Goal: Information Seeking & Learning: Learn about a topic

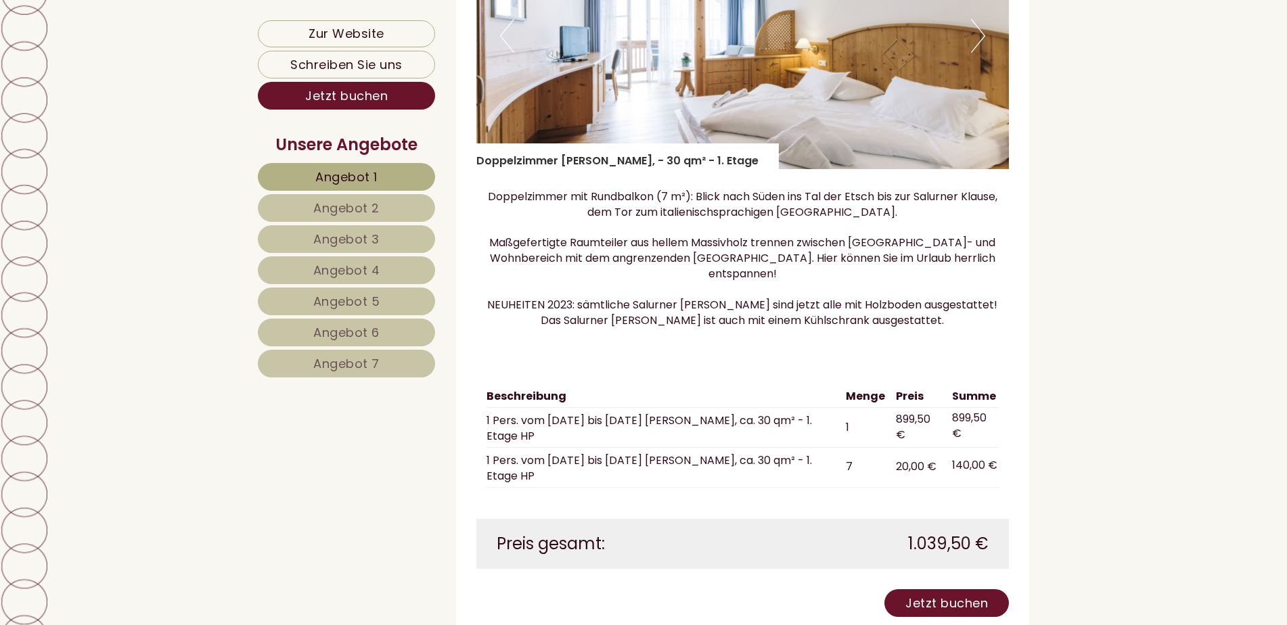
scroll to position [1353, 0]
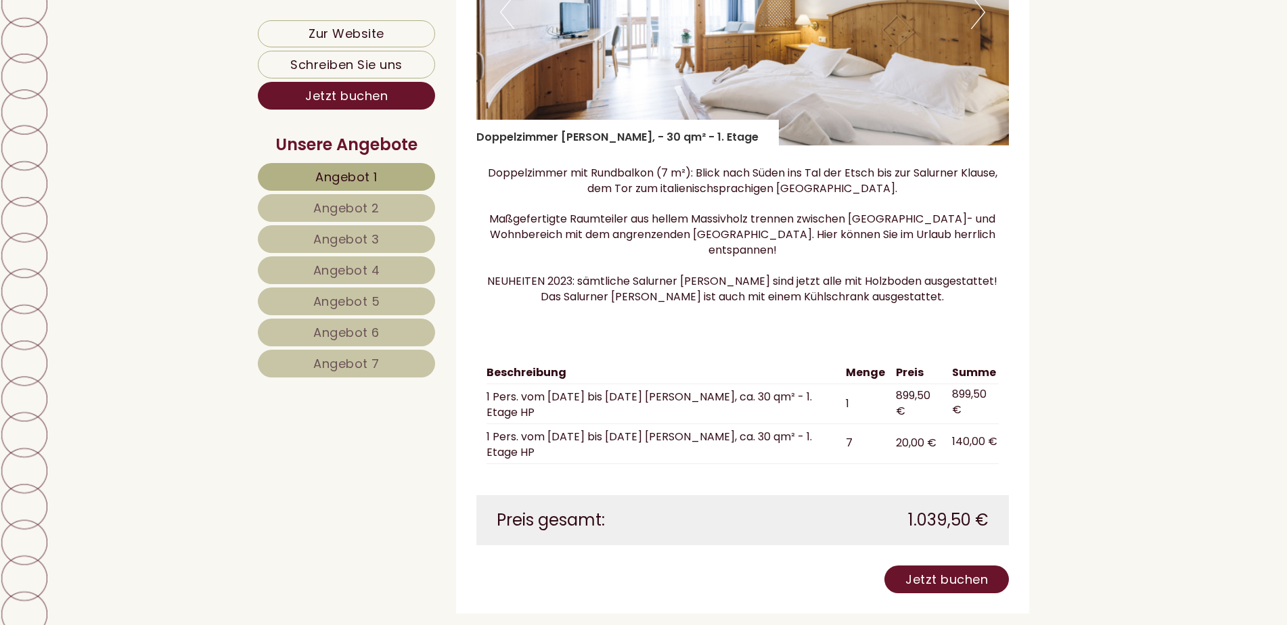
click at [397, 371] on link "Angebot 7" at bounding box center [346, 364] width 177 height 28
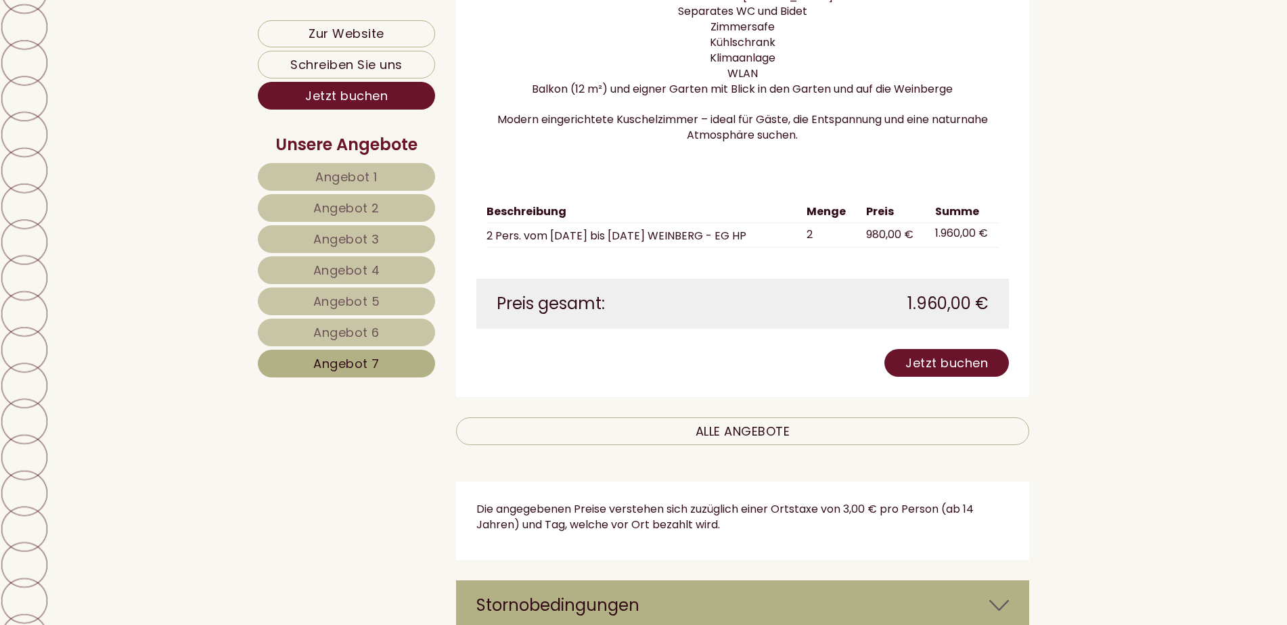
scroll to position [1696, 0]
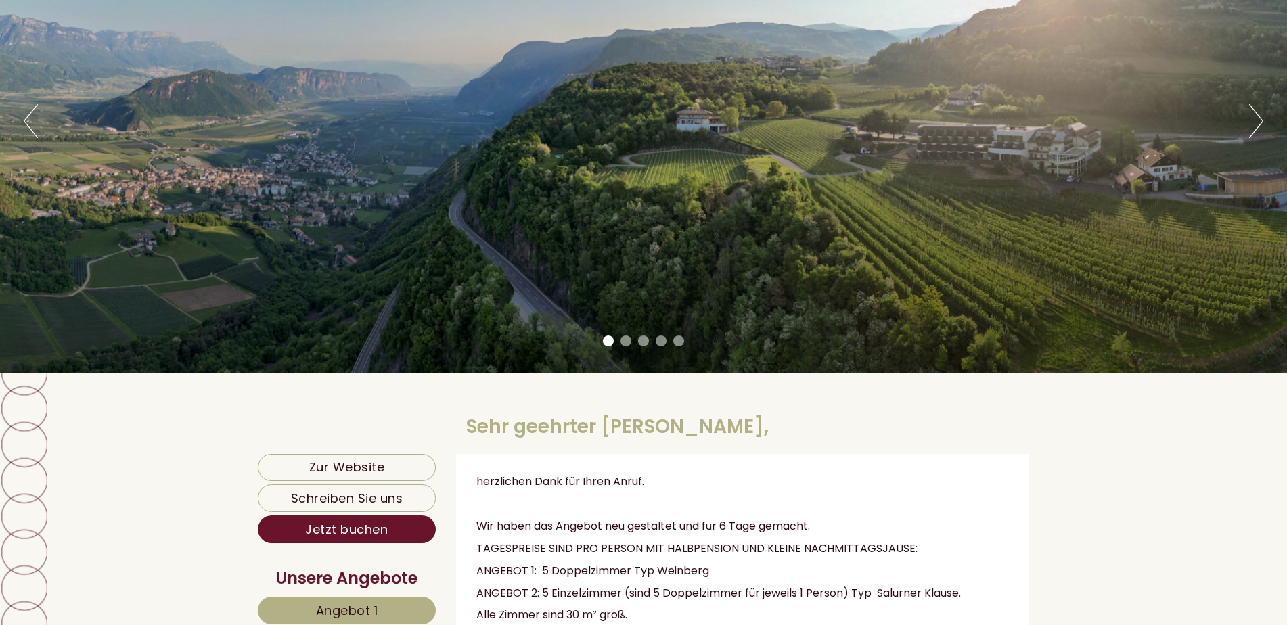
scroll to position [203, 0]
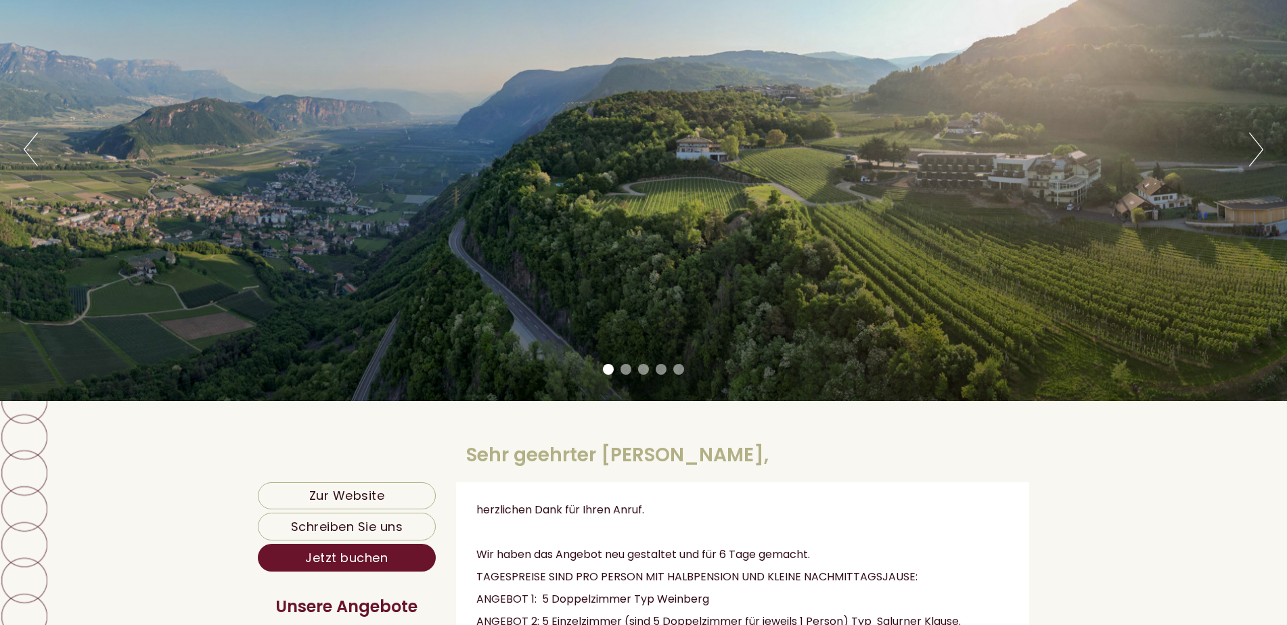
click at [1260, 154] on button "Next" at bounding box center [1256, 150] width 14 height 34
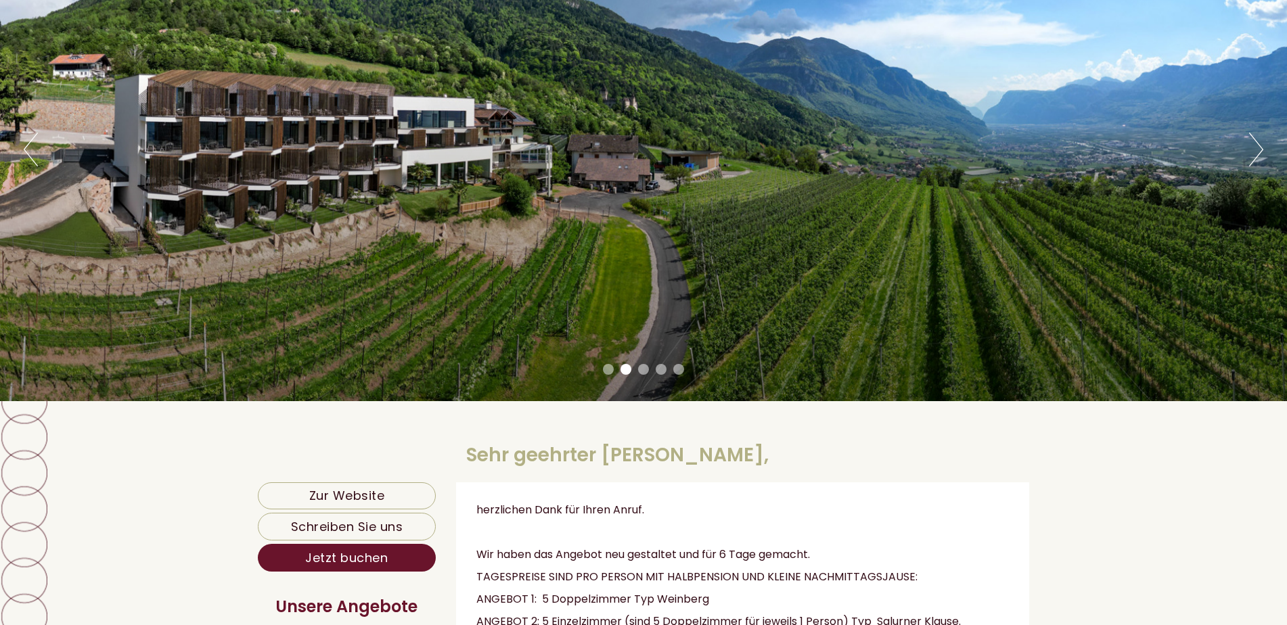
click at [1260, 152] on button "Next" at bounding box center [1256, 150] width 14 height 34
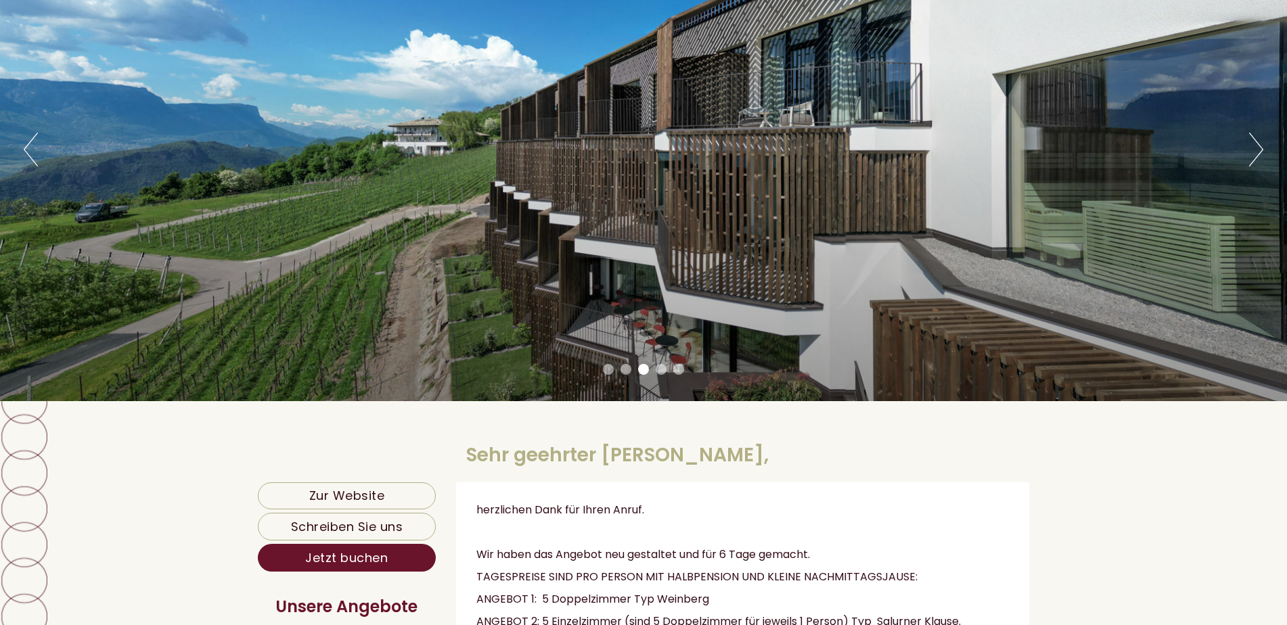
click at [1259, 153] on button "Next" at bounding box center [1256, 150] width 14 height 34
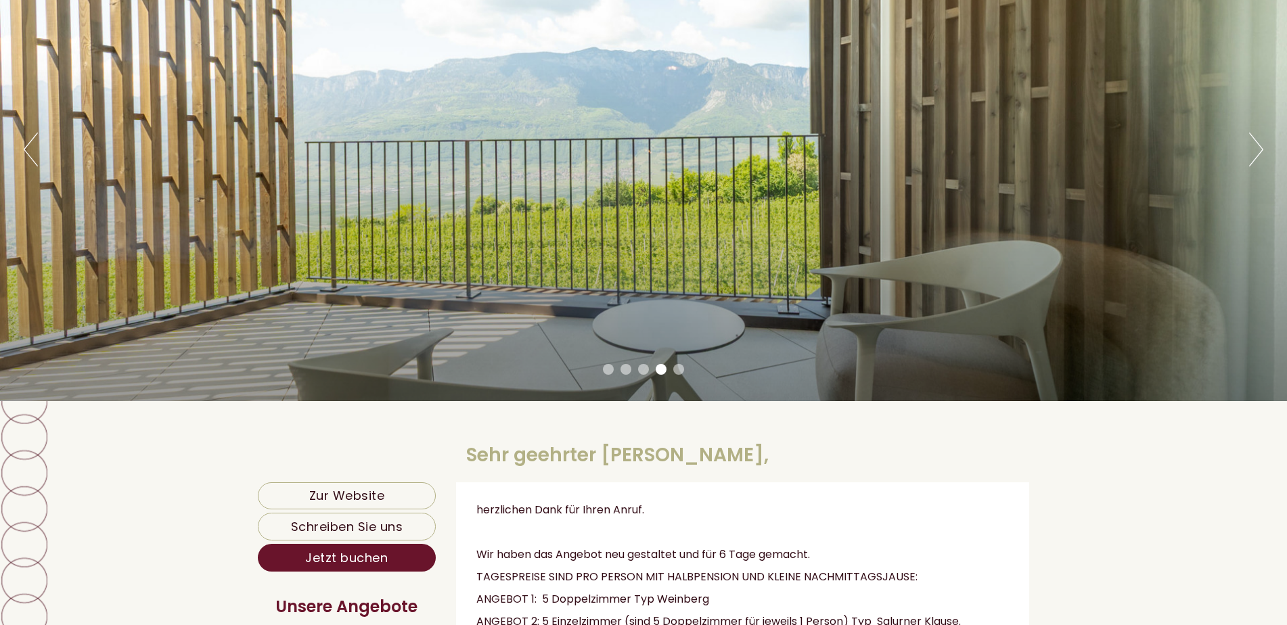
click at [1259, 153] on button "Next" at bounding box center [1256, 150] width 14 height 34
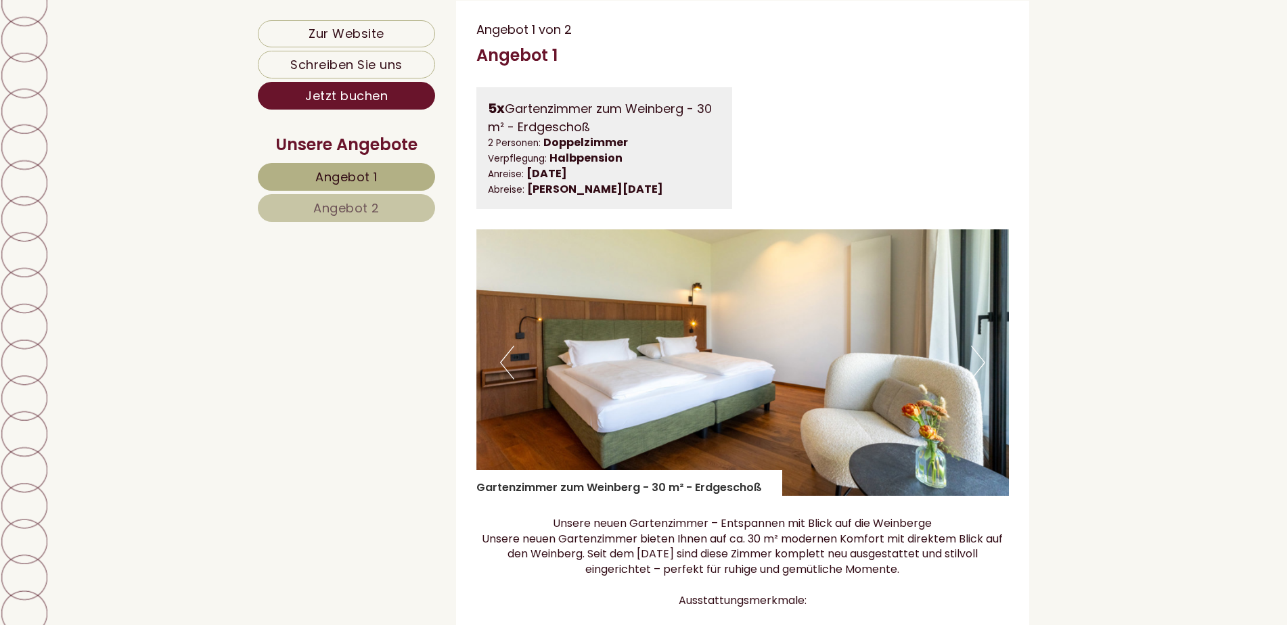
scroll to position [947, 0]
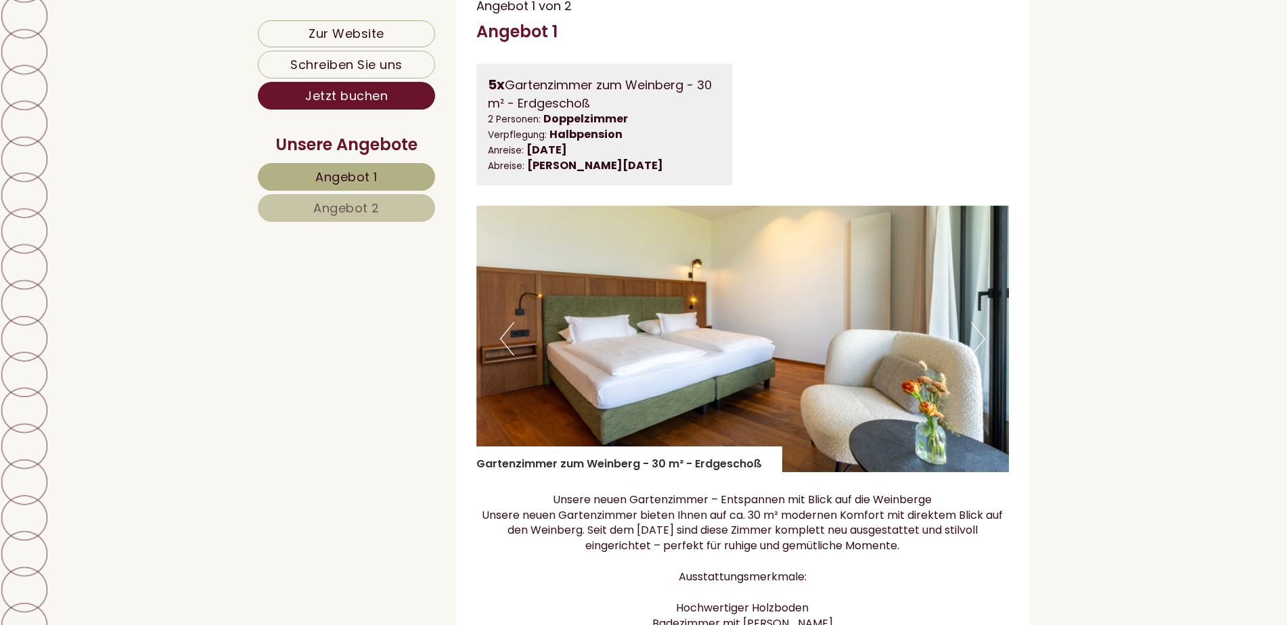
click at [987, 338] on img at bounding box center [742, 339] width 533 height 267
click at [983, 338] on button "Next" at bounding box center [978, 339] width 14 height 34
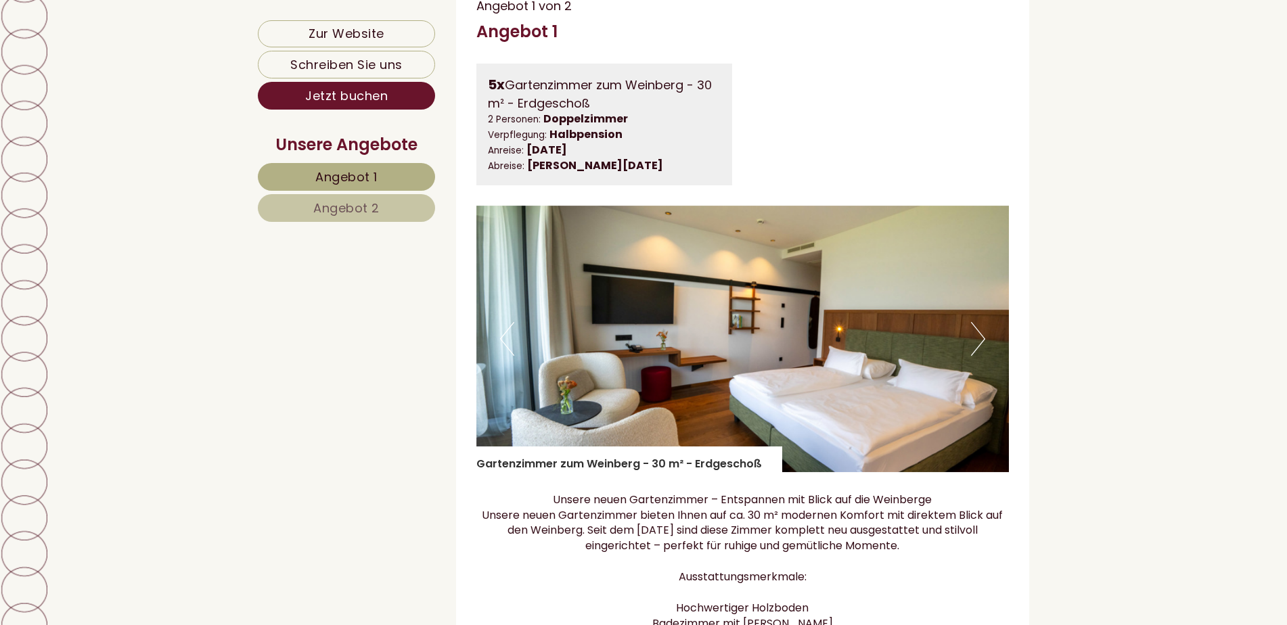
click at [983, 338] on button "Next" at bounding box center [978, 339] width 14 height 34
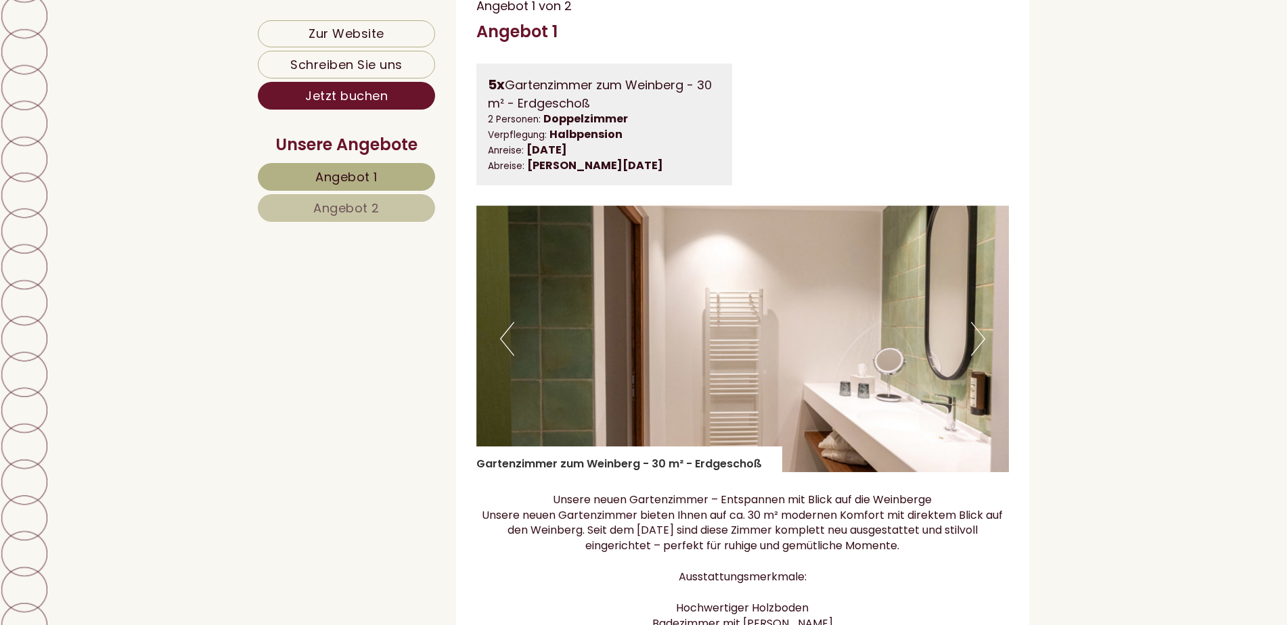
click at [983, 338] on button "Next" at bounding box center [978, 339] width 14 height 34
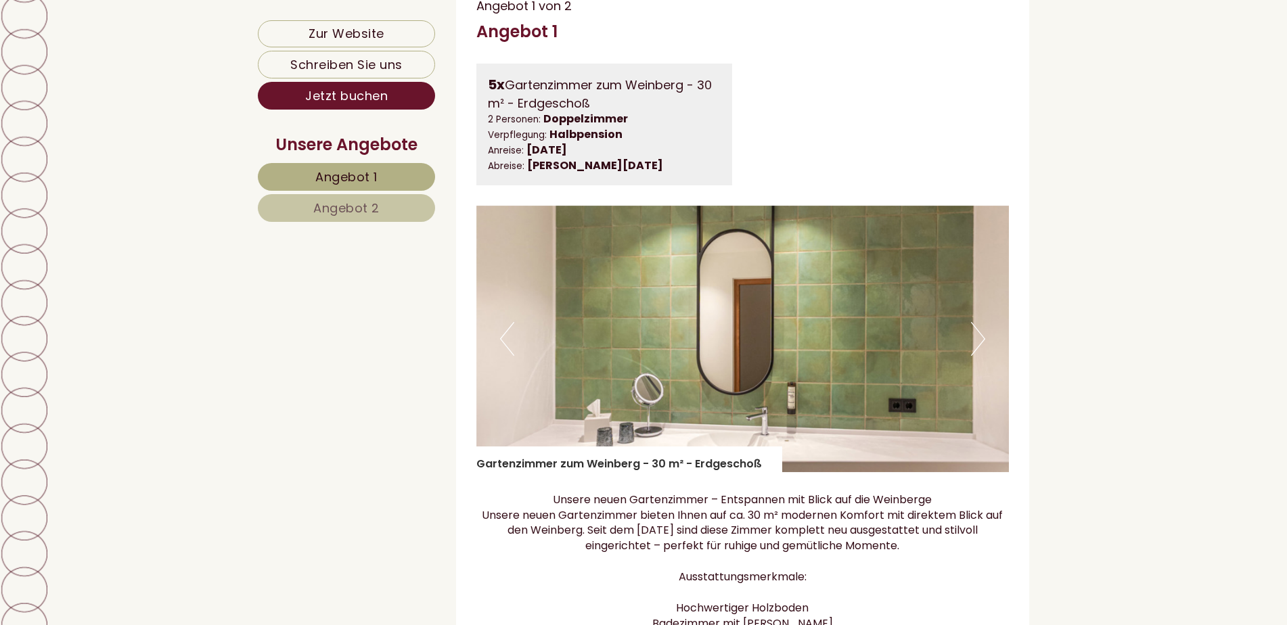
click at [983, 338] on button "Next" at bounding box center [978, 339] width 14 height 34
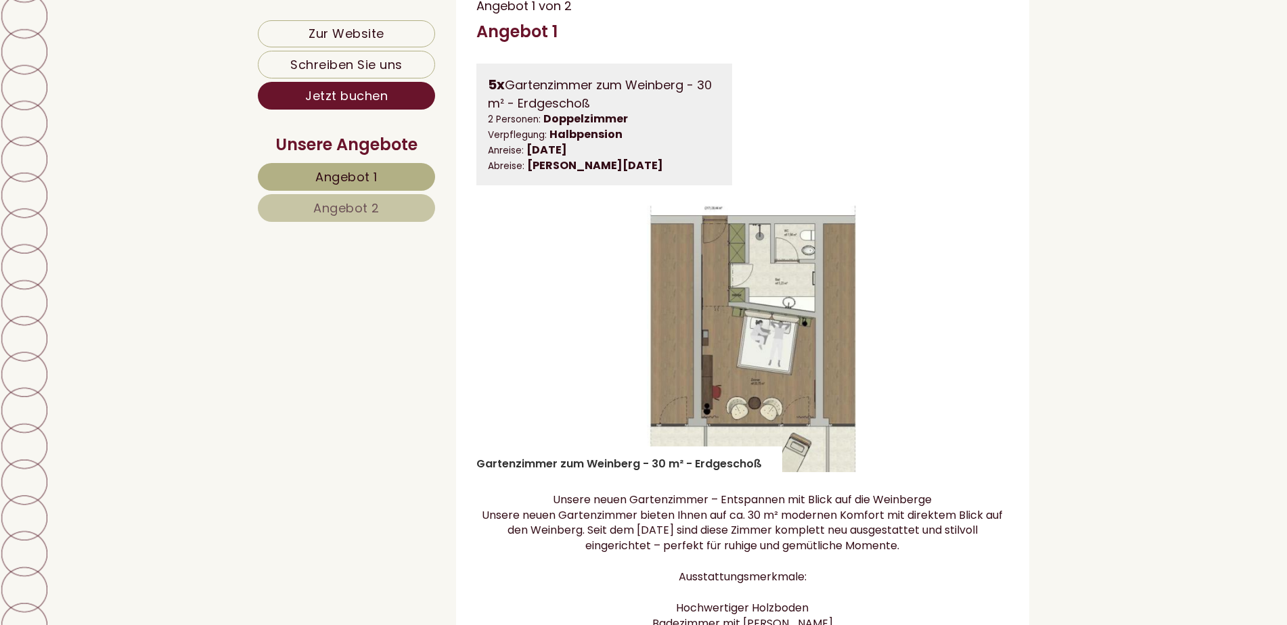
click at [983, 338] on button "Next" at bounding box center [978, 339] width 14 height 34
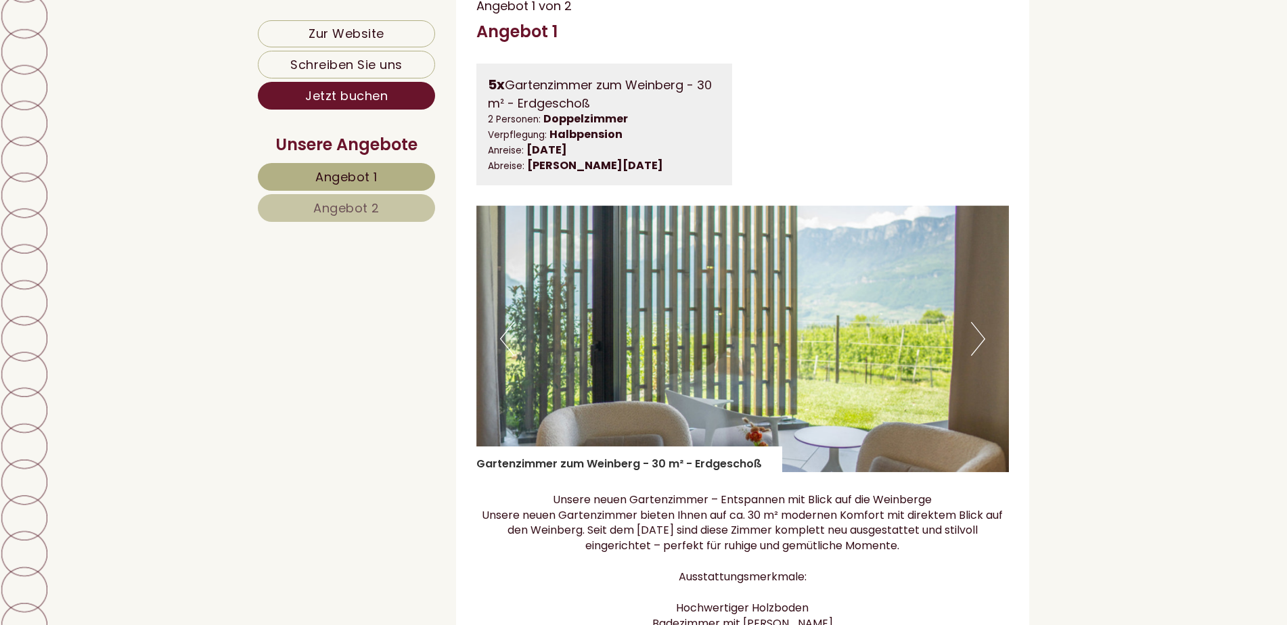
click at [983, 338] on button "Next" at bounding box center [978, 339] width 14 height 34
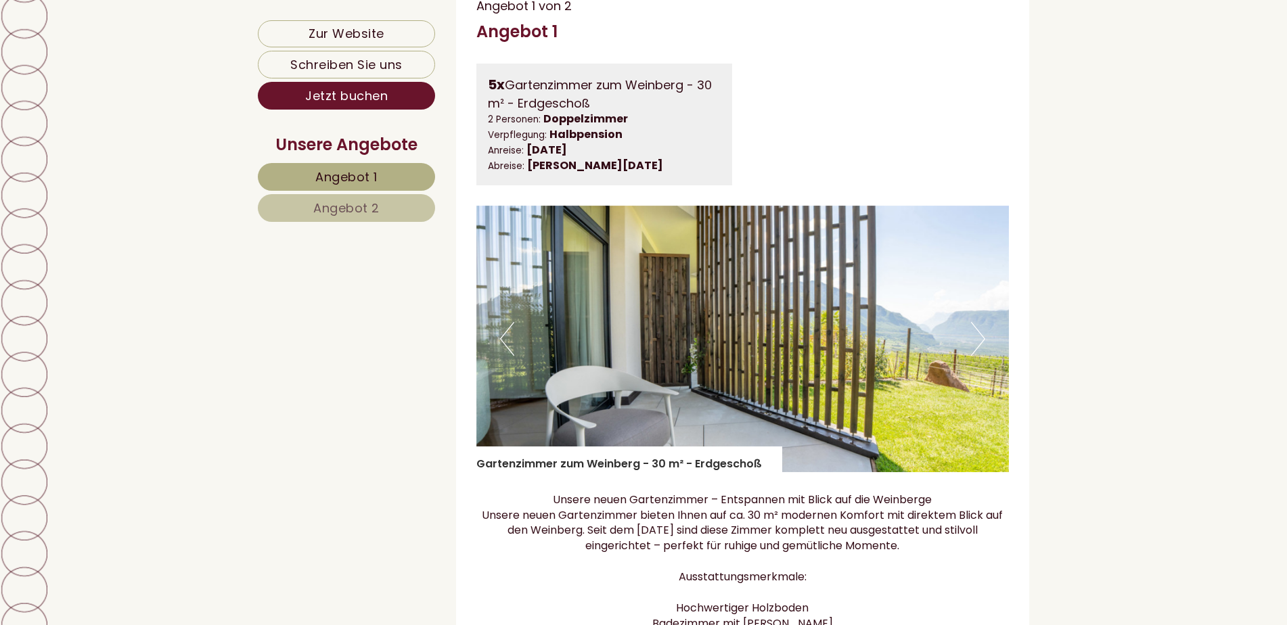
click at [983, 338] on button "Next" at bounding box center [978, 339] width 14 height 34
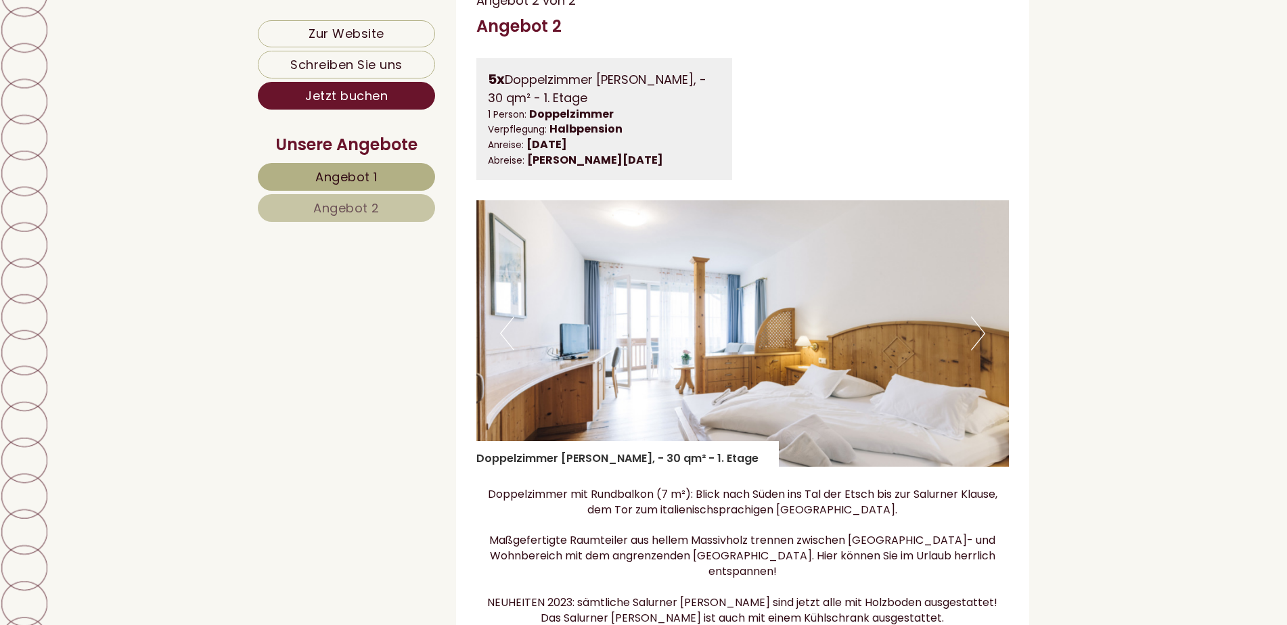
scroll to position [2166, 0]
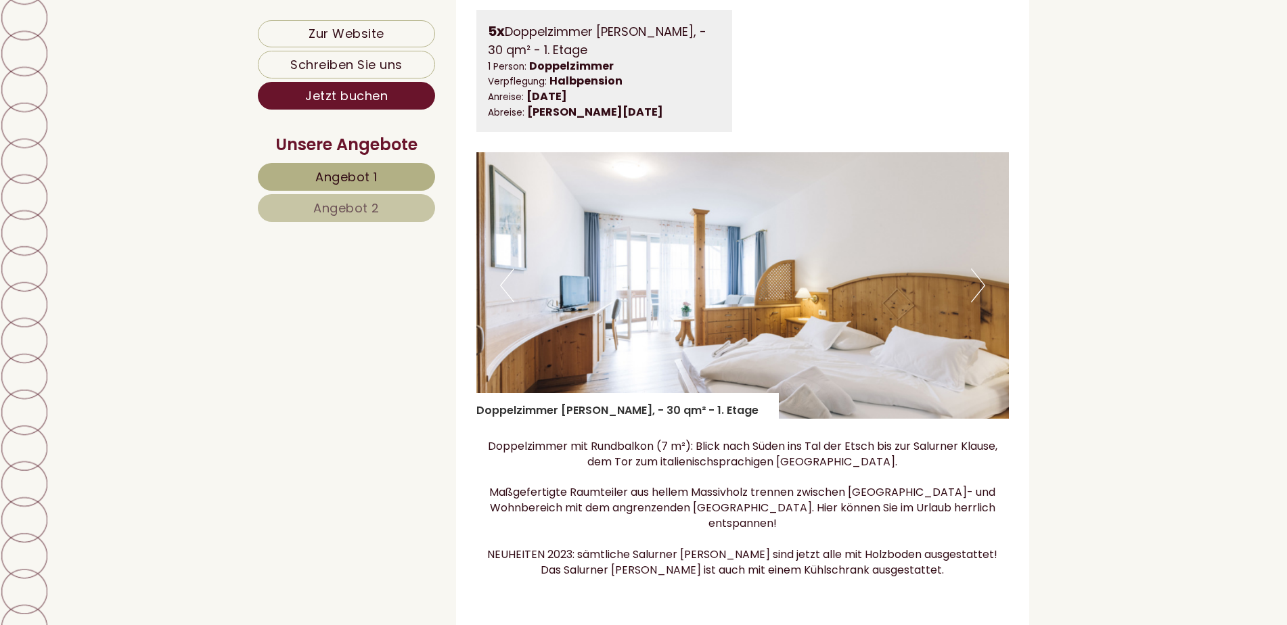
click at [982, 289] on button "Next" at bounding box center [978, 286] width 14 height 34
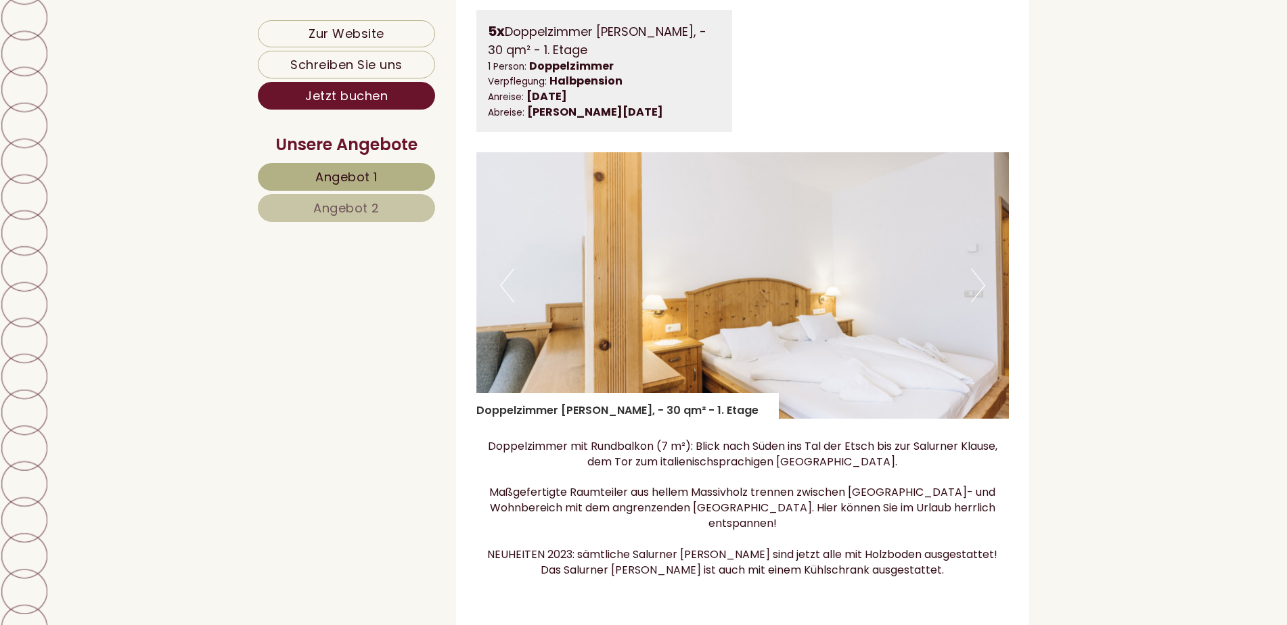
click at [982, 289] on button "Next" at bounding box center [978, 286] width 14 height 34
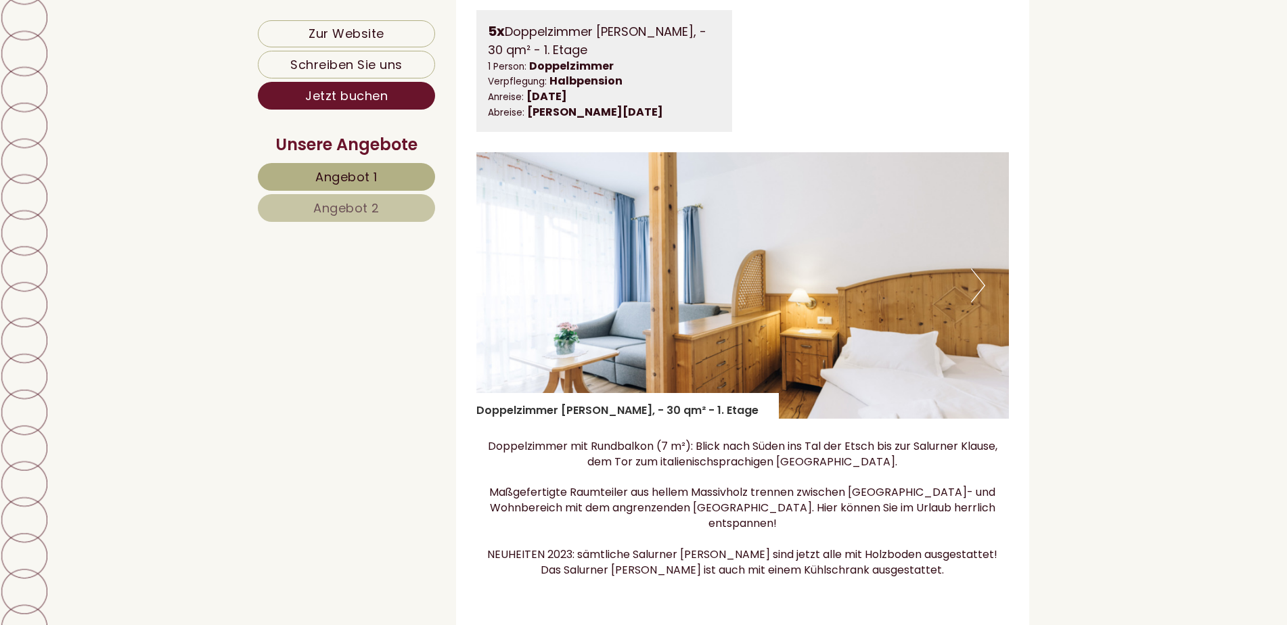
click at [982, 288] on button "Next" at bounding box center [978, 286] width 14 height 34
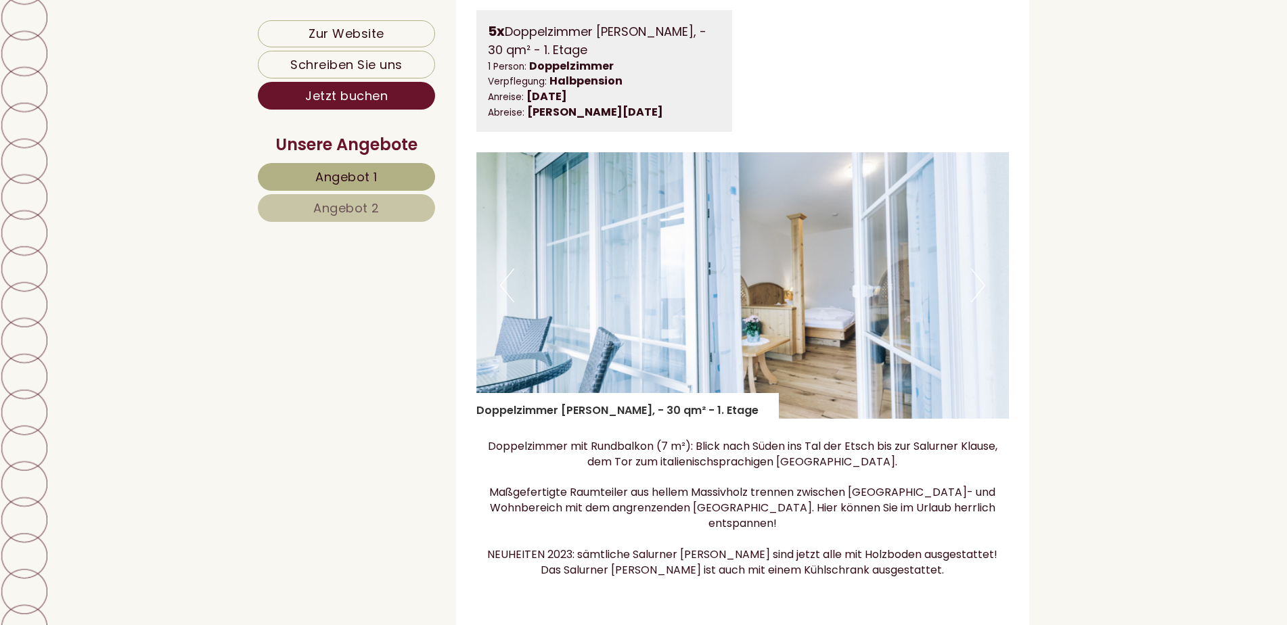
click at [982, 288] on button "Next" at bounding box center [978, 286] width 14 height 34
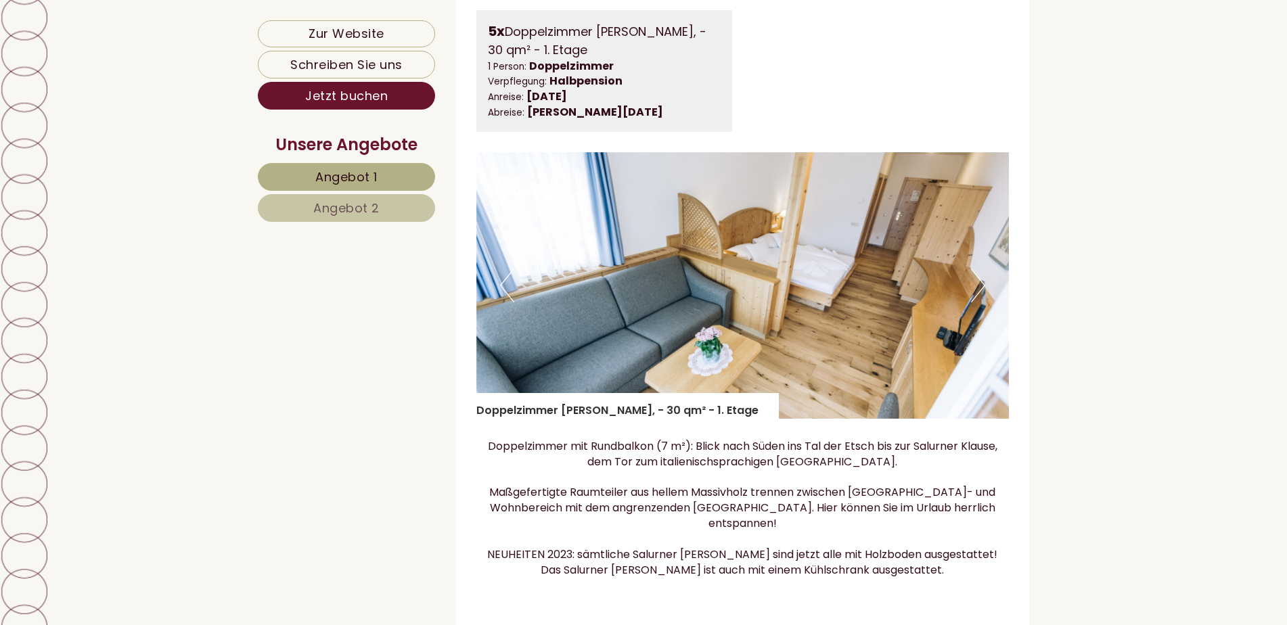
click at [982, 288] on button "Next" at bounding box center [978, 286] width 14 height 34
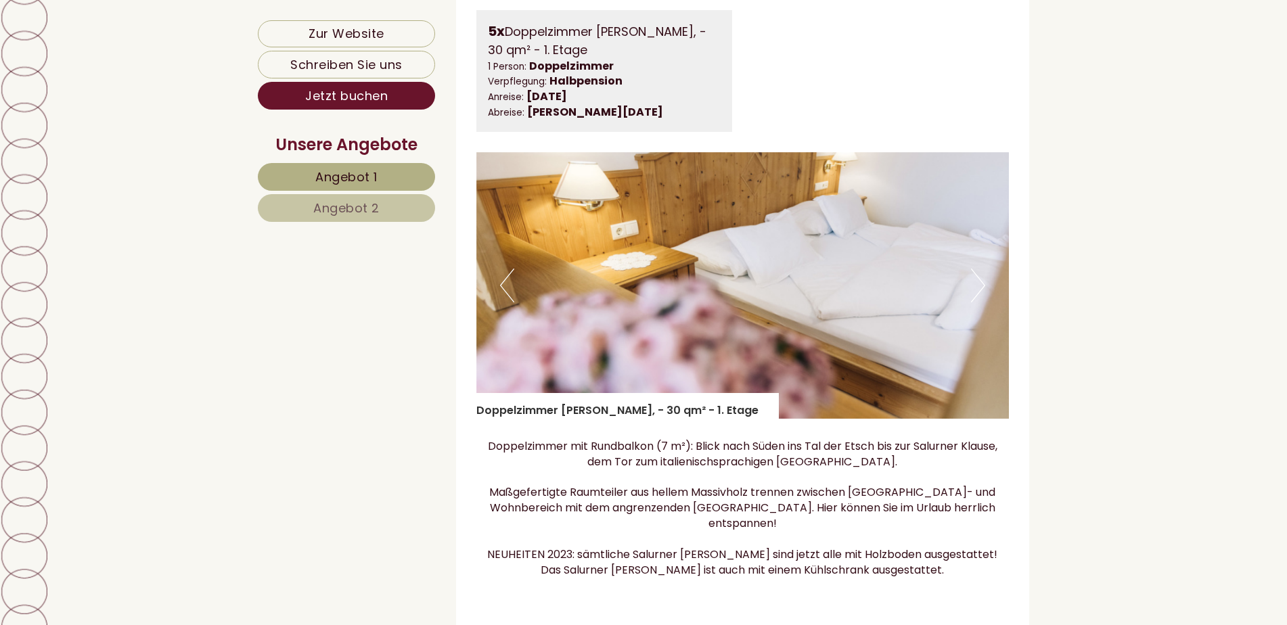
click at [982, 288] on button "Next" at bounding box center [978, 286] width 14 height 34
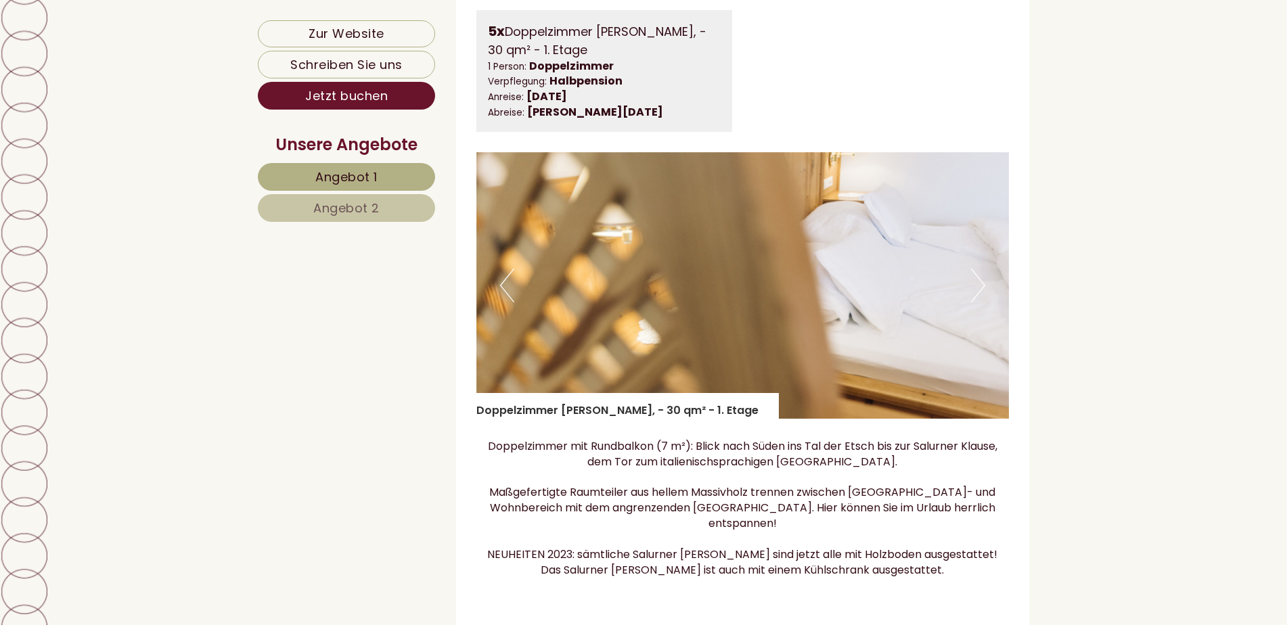
click at [982, 288] on button "Next" at bounding box center [978, 286] width 14 height 34
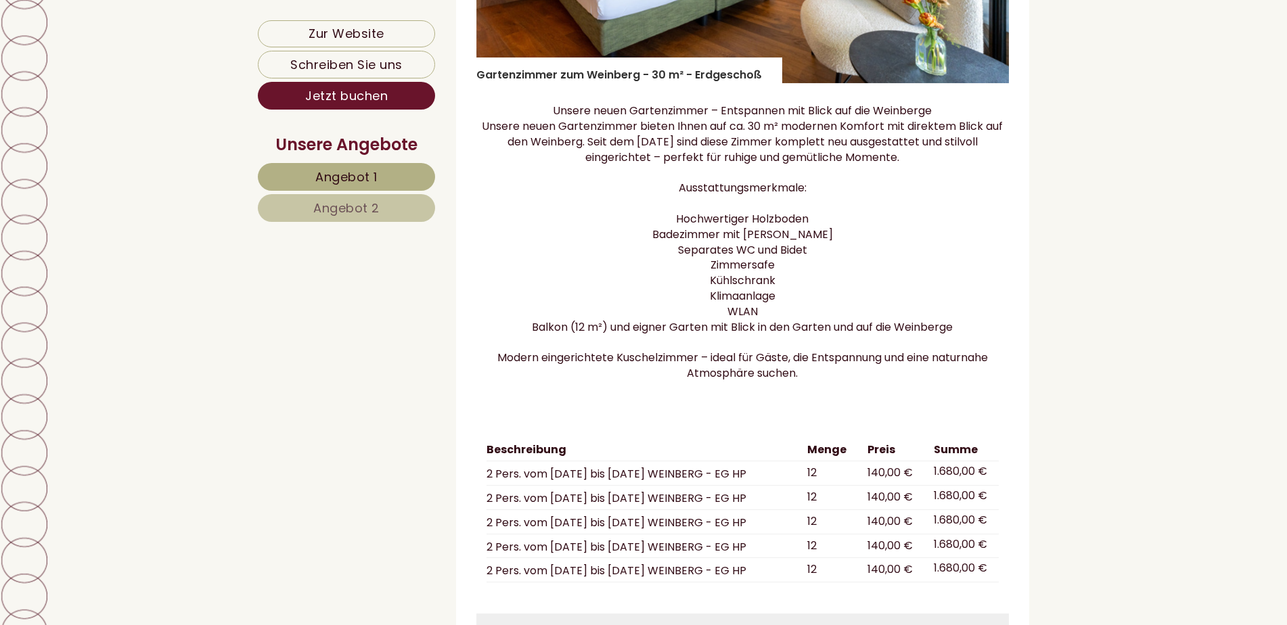
scroll to position [5008, 0]
